Goal: Task Accomplishment & Management: Complete application form

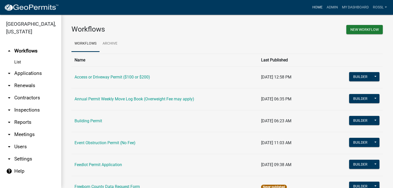
click at [319, 7] on link "Home" at bounding box center [317, 8] width 14 height 10
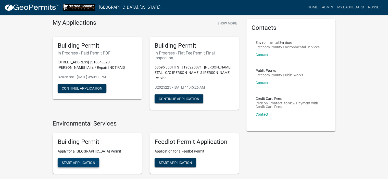
scroll to position [51, 0]
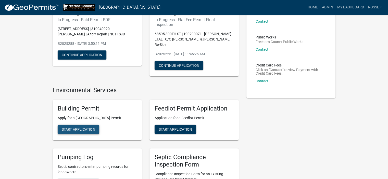
click at [81, 129] on span "Start Application" at bounding box center [78, 130] width 33 height 4
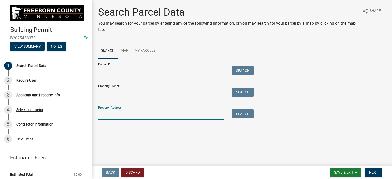
click at [116, 117] on input "Property Address:" at bounding box center [161, 115] width 126 height 10
type input "15782"
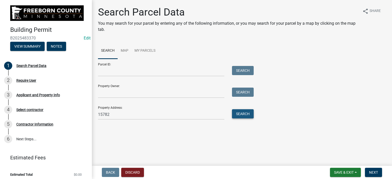
click at [248, 116] on button "Search" at bounding box center [243, 114] width 22 height 9
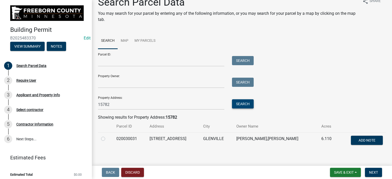
scroll to position [15, 0]
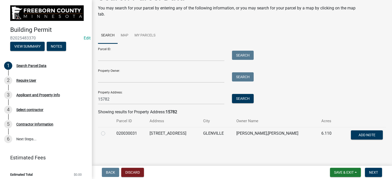
click at [107, 131] on label at bounding box center [107, 131] width 0 height 0
click at [107, 134] on input "radio" at bounding box center [108, 132] width 3 height 3
radio input "true"
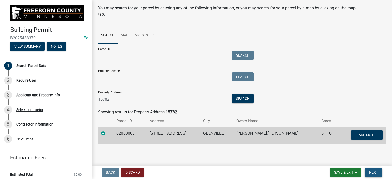
click at [372, 174] on span "Next" at bounding box center [373, 173] width 9 height 4
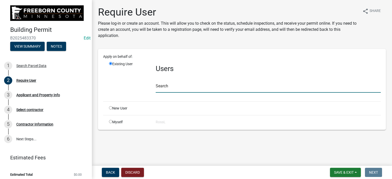
click at [164, 89] on input "text" at bounding box center [268, 87] width 225 height 10
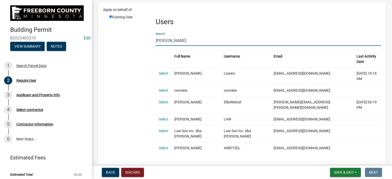
scroll to position [71, 0]
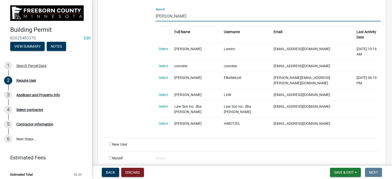
type input "[PERSON_NAME]"
click at [111, 143] on input "radio" at bounding box center [110, 144] width 3 height 3
radio input "true"
radio input "false"
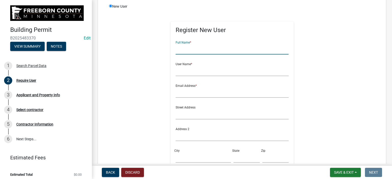
click at [186, 51] on input "text" at bounding box center [232, 49] width 113 height 10
type input "[PERSON_NAME]"
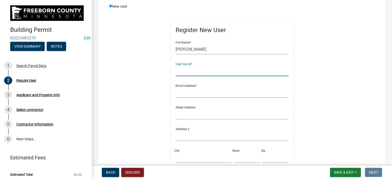
click at [189, 70] on input "text" at bounding box center [232, 71] width 113 height 10
type input "[PERSON_NAME]"
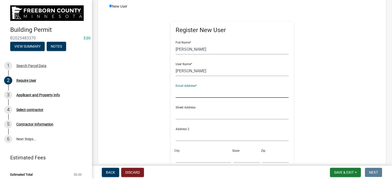
click at [176, 97] on input "text" at bounding box center [232, 93] width 113 height 10
type input "[PERSON_NAME][EMAIL_ADDRESS][PERSON_NAME][DOMAIN_NAME][PERSON_NAME]"
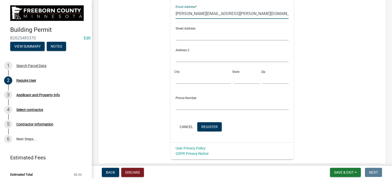
scroll to position [185, 0]
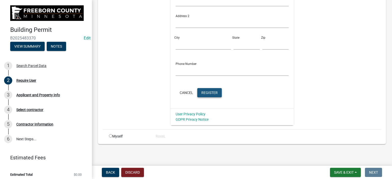
click at [213, 94] on span "Register" at bounding box center [209, 93] width 16 height 4
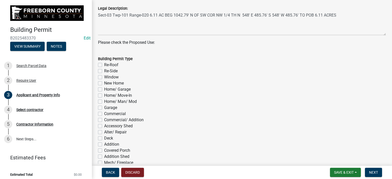
scroll to position [230, 0]
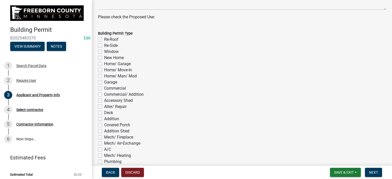
click at [104, 102] on label "Accessory Shed" at bounding box center [118, 101] width 29 height 6
click at [104, 101] on input "Accessory Shed" at bounding box center [105, 99] width 3 height 3
checkbox input "true"
checkbox input "false"
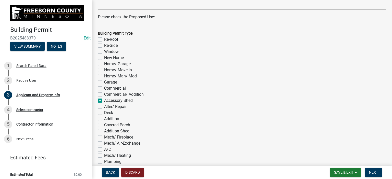
checkbox input "false"
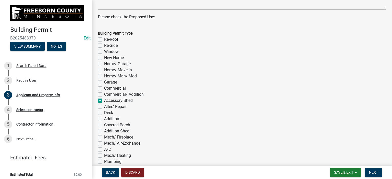
checkbox input "false"
checkbox input "true"
checkbox input "false"
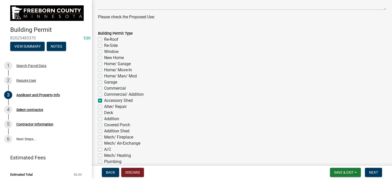
checkbox input "false"
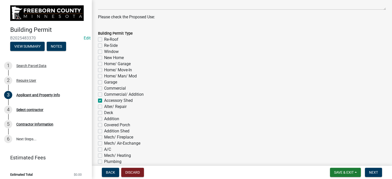
checkbox input "false"
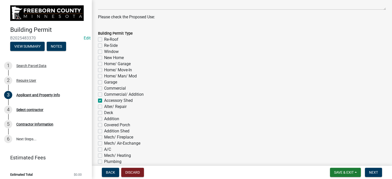
checkbox input "false"
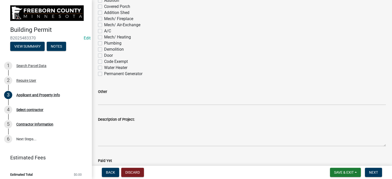
scroll to position [357, 0]
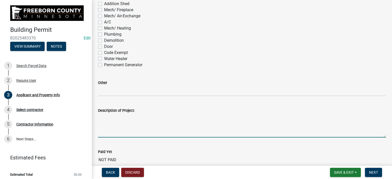
click at [108, 128] on textarea "Description of Project:" at bounding box center [242, 126] width 288 height 24
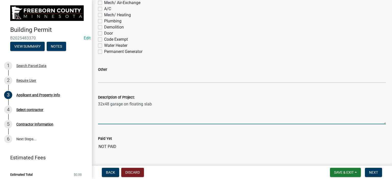
scroll to position [383, 0]
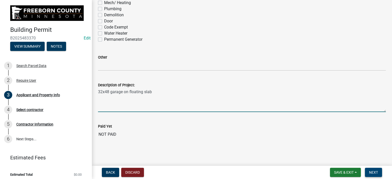
type textarea "32x48 garage on floating slab"
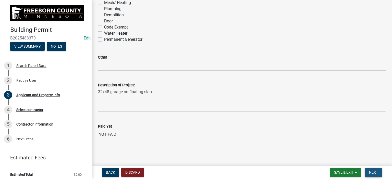
click at [373, 171] on span "Next" at bounding box center [373, 173] width 9 height 4
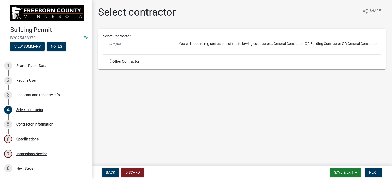
click at [110, 61] on input "radio" at bounding box center [110, 60] width 3 height 3
radio input "true"
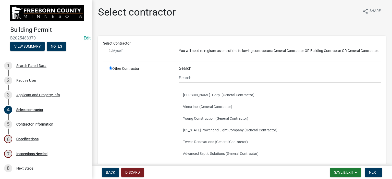
scroll to position [100, 0]
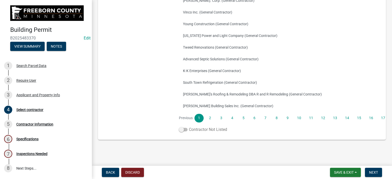
click at [193, 131] on label "Contractor Not Listed" at bounding box center [203, 130] width 48 height 6
click at [189, 127] on input "Contractor Not Listed" at bounding box center [189, 127] width 0 height 0
click at [373, 170] on button "Next" at bounding box center [373, 172] width 17 height 9
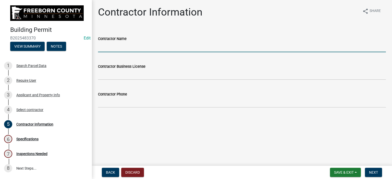
click at [113, 47] on input "Contractor Name" at bounding box center [242, 47] width 288 height 10
type input "Owner"
click at [374, 171] on span "Next" at bounding box center [373, 173] width 9 height 4
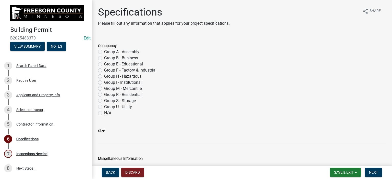
click at [104, 102] on label "Group S - Storage" at bounding box center [120, 101] width 32 height 6
click at [104, 101] on input "Group S - Storage" at bounding box center [105, 99] width 3 height 3
radio input "true"
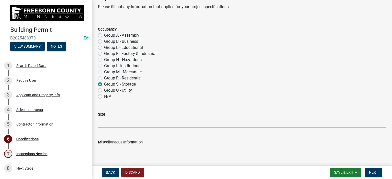
scroll to position [26, 0]
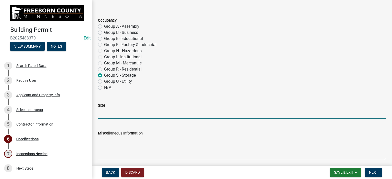
click at [111, 114] on input "Size" at bounding box center [242, 114] width 288 height 10
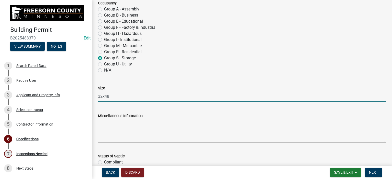
scroll to position [102, 0]
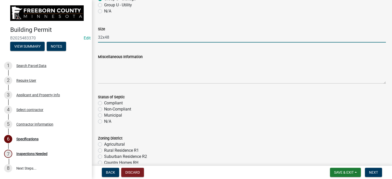
type input "32x48"
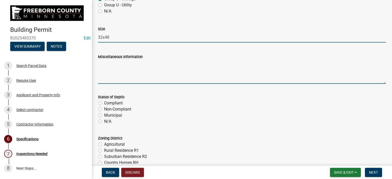
click at [108, 74] on textarea "Miscellaneous Information" at bounding box center [242, 72] width 288 height 24
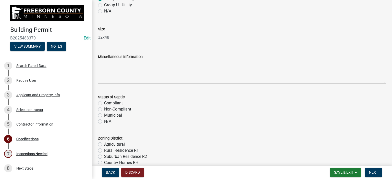
click at [104, 123] on label "N/A" at bounding box center [107, 122] width 7 height 6
click at [104, 122] on input "N/A" at bounding box center [105, 120] width 3 height 3
radio input "true"
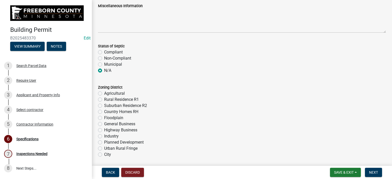
click at [104, 52] on label "Compliant" at bounding box center [113, 52] width 19 height 6
click at [104, 52] on input "Compliant" at bounding box center [105, 50] width 3 height 3
radio input "true"
click at [104, 92] on label "Agricultural" at bounding box center [114, 94] width 21 height 6
click at [104, 92] on input "Agricultural" at bounding box center [105, 92] width 3 height 3
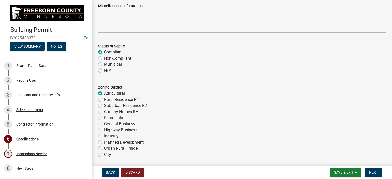
radio input "true"
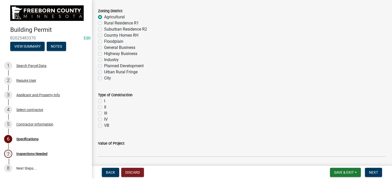
click at [104, 126] on label "VB" at bounding box center [106, 126] width 5 height 6
click at [104, 126] on input "VB" at bounding box center [105, 124] width 3 height 3
radio input "true"
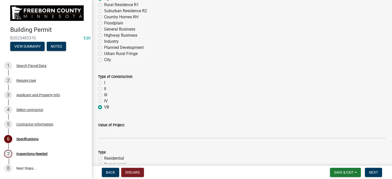
scroll to position [281, 0]
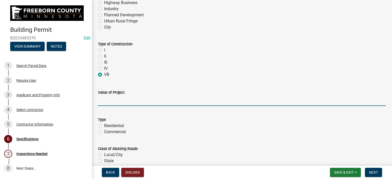
click at [105, 103] on input "text" at bounding box center [242, 101] width 288 height 10
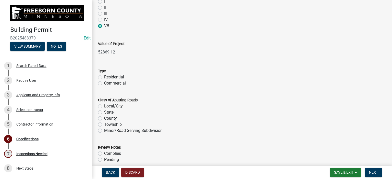
scroll to position [332, 0]
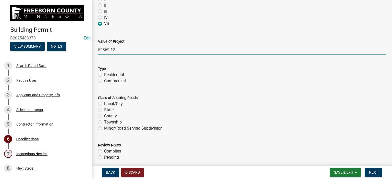
type input "52869.12"
click at [104, 81] on label "Commercial" at bounding box center [115, 81] width 22 height 6
click at [104, 81] on input "Commercial" at bounding box center [105, 79] width 3 height 3
radio input "true"
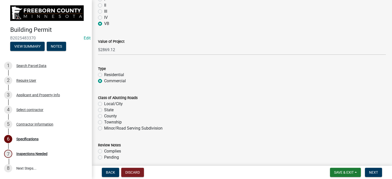
click at [104, 74] on label "Residential" at bounding box center [114, 75] width 20 height 6
click at [104, 74] on input "Residential" at bounding box center [105, 73] width 3 height 3
radio input "true"
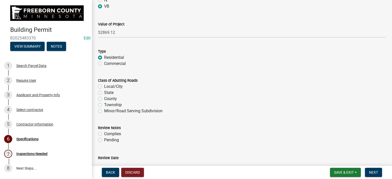
scroll to position [357, 0]
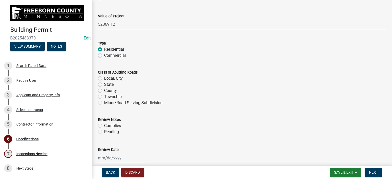
click at [104, 98] on label "Township" at bounding box center [113, 97] width 18 height 6
click at [104, 97] on input "Township" at bounding box center [105, 95] width 3 height 3
radio input "true"
click at [104, 126] on label "Complies" at bounding box center [112, 126] width 17 height 6
click at [104, 126] on input "Complies" at bounding box center [105, 124] width 3 height 3
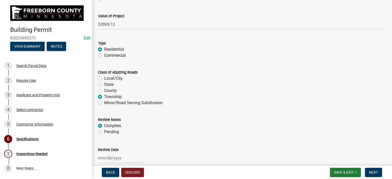
radio input "true"
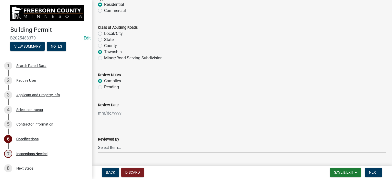
scroll to position [408, 0]
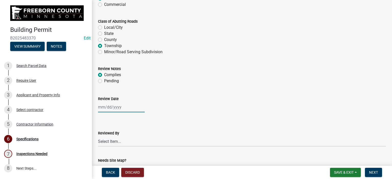
click at [102, 110] on div at bounding box center [121, 107] width 47 height 10
select select "9"
select select "2025"
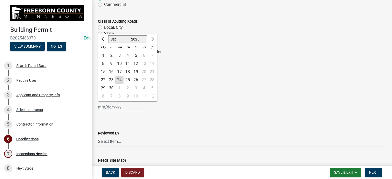
click at [119, 81] on div "24" at bounding box center [119, 80] width 8 height 8
type input "[DATE]"
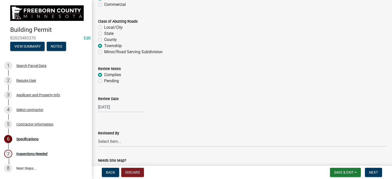
scroll to position [485, 0]
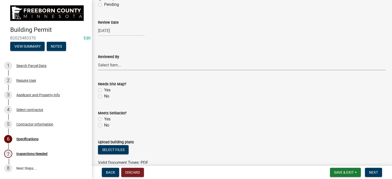
click at [104, 66] on select "Select Item... [PERSON_NAME] [PERSON_NAME] [PERSON_NAME] [PERSON_NAME] [PERSON_…" at bounding box center [242, 65] width 288 height 10
click at [98, 60] on select "Select Item... [PERSON_NAME] [PERSON_NAME] [PERSON_NAME] [PERSON_NAME] [PERSON_…" at bounding box center [242, 65] width 288 height 10
select select "cf5e982a-8fde-449d-bcd8-be8cdfb99374"
click at [104, 96] on label "No" at bounding box center [106, 96] width 5 height 6
click at [104, 96] on input "No" at bounding box center [105, 94] width 3 height 3
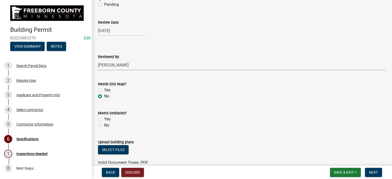
radio input "true"
click at [104, 119] on label "Yes" at bounding box center [107, 119] width 6 height 6
click at [104, 119] on input "Yes" at bounding box center [105, 117] width 3 height 3
radio input "true"
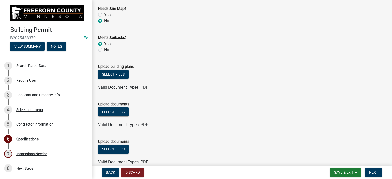
scroll to position [562, 0]
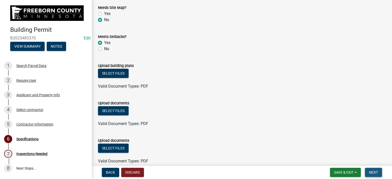
click at [372, 173] on span "Next" at bounding box center [373, 173] width 9 height 4
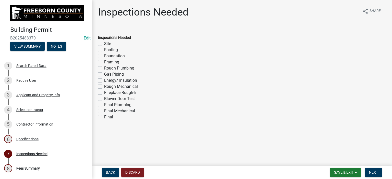
click at [104, 55] on label "Foundation" at bounding box center [114, 56] width 21 height 6
click at [104, 55] on input "Foundation" at bounding box center [105, 54] width 3 height 3
checkbox input "true"
checkbox input "false"
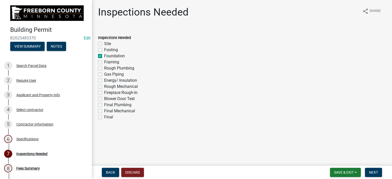
checkbox input "true"
checkbox input "false"
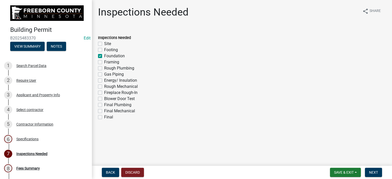
checkbox input "false"
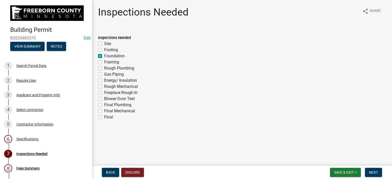
checkbox input "false"
drag, startPoint x: 98, startPoint y: 61, endPoint x: 99, endPoint y: 63, distance: 2.7
click at [104, 63] on label "Framing" at bounding box center [111, 62] width 15 height 6
click at [104, 63] on input "Framing" at bounding box center [105, 60] width 3 height 3
checkbox input "true"
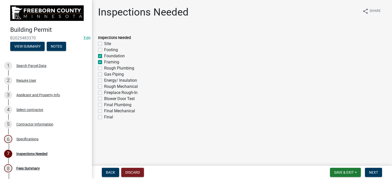
checkbox input "false"
checkbox input "true"
checkbox input "false"
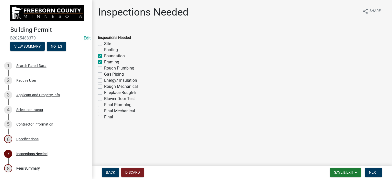
checkbox input "false"
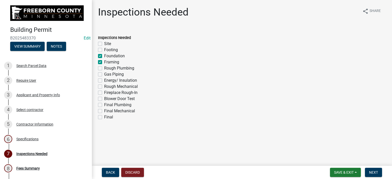
checkbox input "false"
drag, startPoint x: 102, startPoint y: 117, endPoint x: 104, endPoint y: 119, distance: 3.5
click at [104, 117] on label "Final" at bounding box center [108, 117] width 9 height 6
click at [104, 117] on input "Final" at bounding box center [105, 115] width 3 height 3
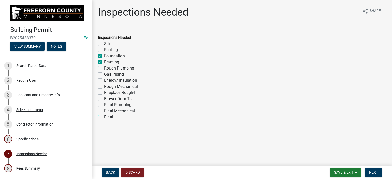
checkbox input "true"
checkbox input "false"
checkbox input "true"
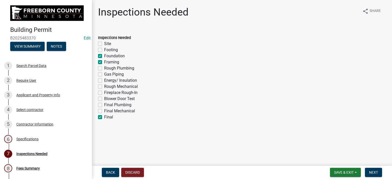
checkbox input "false"
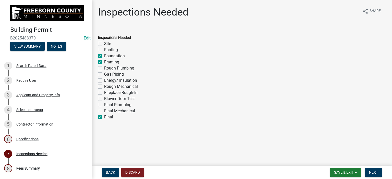
checkbox input "false"
checkbox input "true"
click at [371, 173] on span "Next" at bounding box center [373, 173] width 9 height 4
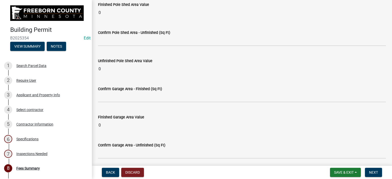
scroll to position [460, 0]
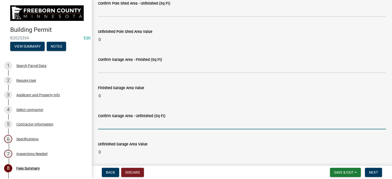
click at [109, 126] on input "text" at bounding box center [242, 124] width 288 height 10
type input "1536"
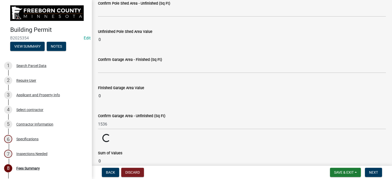
click at [172, 132] on wm-data-entity-input "Confirm Garage Area - Unfinished (Sq Ft) 1536" at bounding box center [242, 120] width 288 height 28
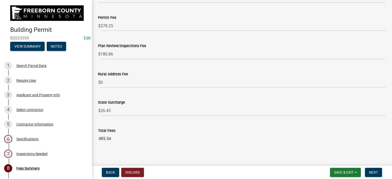
scroll to position [674, 0]
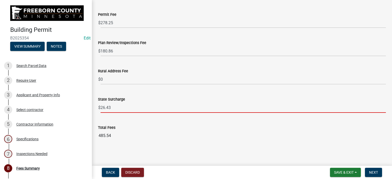
click at [110, 106] on input "26.43" at bounding box center [243, 108] width 285 height 10
type input "26.50"
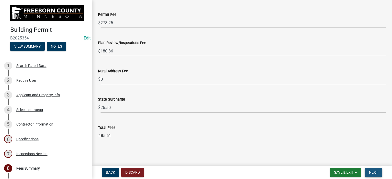
click at [373, 173] on span "Next" at bounding box center [373, 173] width 9 height 4
click at [372, 171] on span "Next" at bounding box center [373, 173] width 9 height 4
click at [378, 173] on span "Next" at bounding box center [373, 173] width 9 height 4
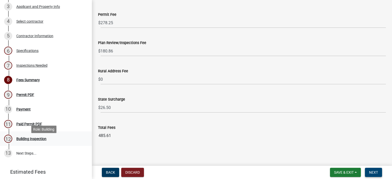
scroll to position [80, 0]
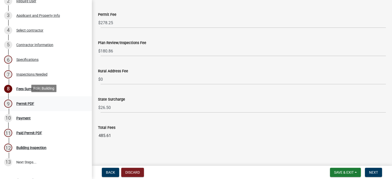
click at [21, 102] on div "Permit PDF" at bounding box center [25, 104] width 18 height 4
click at [371, 172] on span "Next" at bounding box center [373, 173] width 9 height 4
click at [353, 172] on span "Save & Exit" at bounding box center [344, 173] width 20 height 4
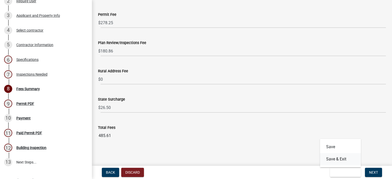
click at [340, 160] on button "Save & Exit" at bounding box center [340, 159] width 41 height 12
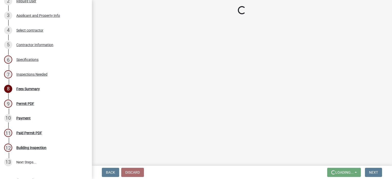
scroll to position [0, 0]
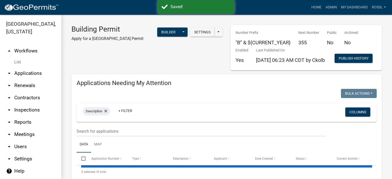
select select "2: 50"
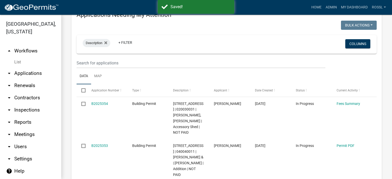
scroll to position [128, 0]
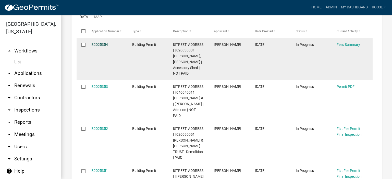
click at [98, 47] on link "B2025354" at bounding box center [99, 45] width 17 height 4
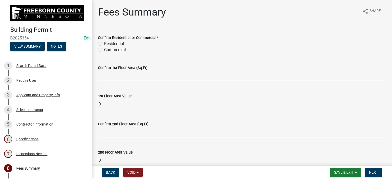
click at [104, 44] on label "Residential" at bounding box center [114, 44] width 20 height 6
click at [104, 44] on input "Residential" at bounding box center [105, 42] width 3 height 3
radio input "true"
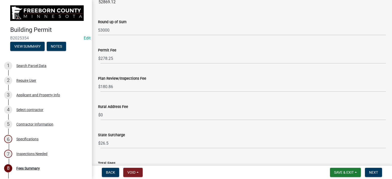
scroll to position [674, 0]
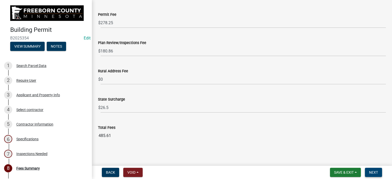
click at [377, 173] on span "Next" at bounding box center [373, 173] width 9 height 4
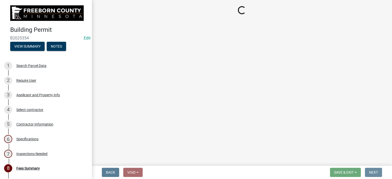
scroll to position [0, 0]
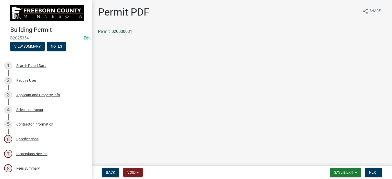
click at [110, 32] on link "Permit_020030031" at bounding box center [115, 31] width 34 height 5
